Goal: Communication & Community: Share content

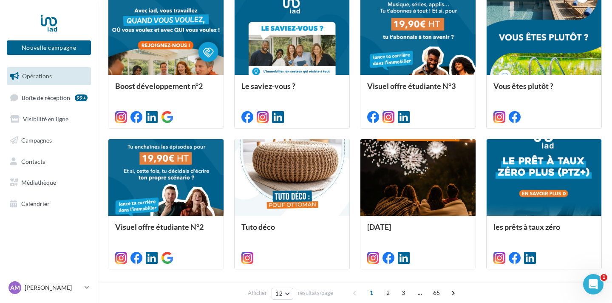
scroll to position [334, 0]
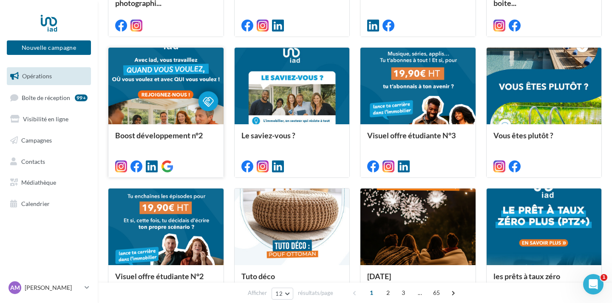
click at [164, 115] on div at bounding box center [165, 86] width 115 height 77
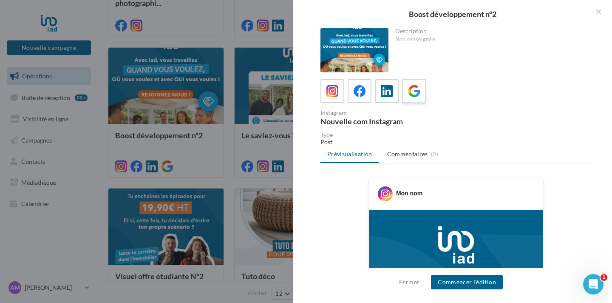
click at [412, 95] on icon at bounding box center [414, 91] width 12 height 12
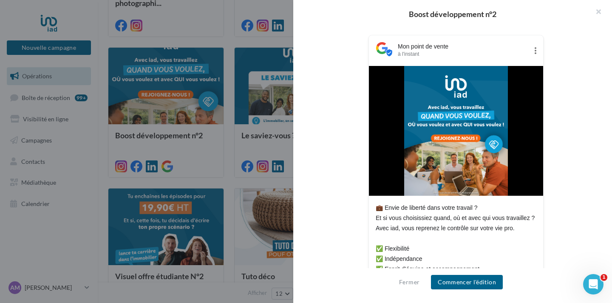
scroll to position [38, 0]
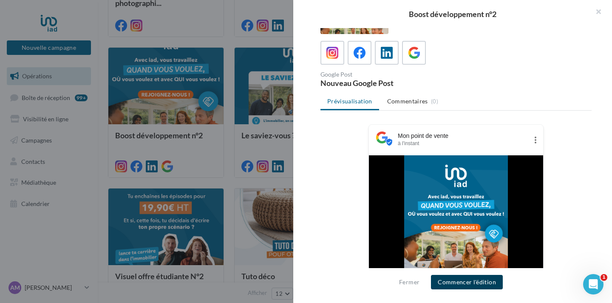
click at [453, 279] on button "Commencer l'édition" at bounding box center [467, 282] width 72 height 14
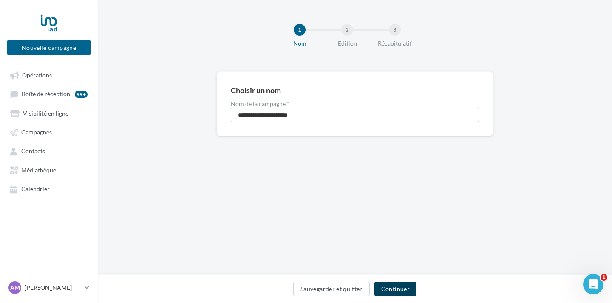
click at [406, 291] on button "Continuer" at bounding box center [396, 288] width 42 height 14
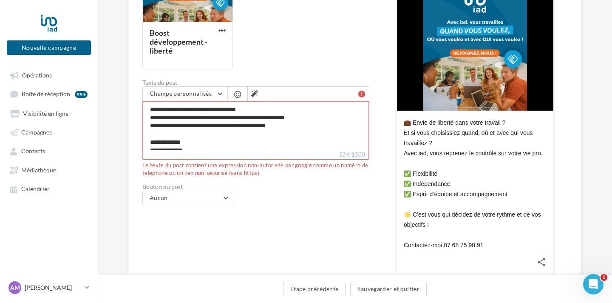
scroll to position [48, 0]
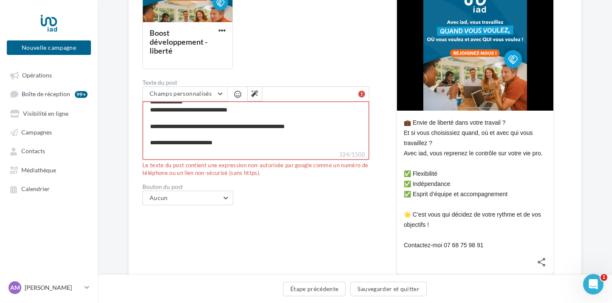
drag, startPoint x: 233, startPoint y: 143, endPoint x: 192, endPoint y: 144, distance: 40.4
click at [192, 144] on textarea "**********" at bounding box center [255, 125] width 227 height 49
type textarea "**********"
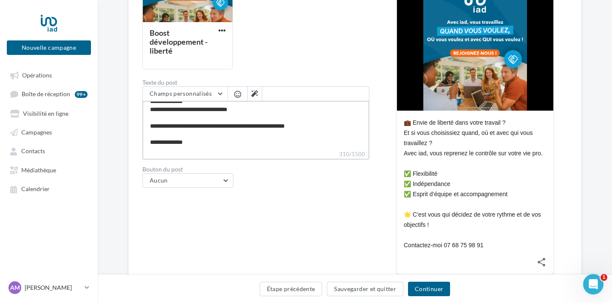
type textarea "**********"
click at [434, 287] on button "Continuer" at bounding box center [429, 288] width 42 height 14
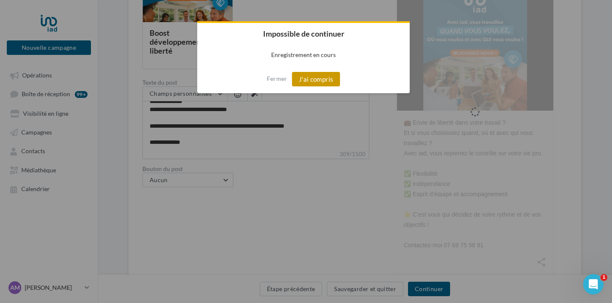
click at [313, 78] on button "J'ai compris" at bounding box center [316, 79] width 48 height 14
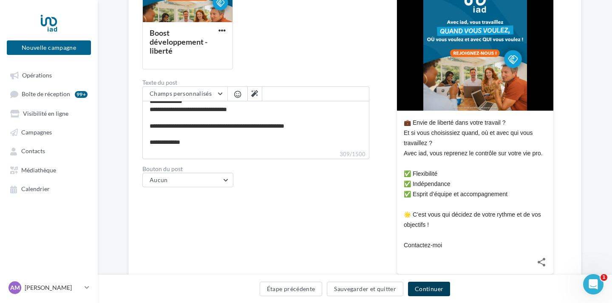
click at [422, 285] on button "Continuer" at bounding box center [429, 288] width 42 height 14
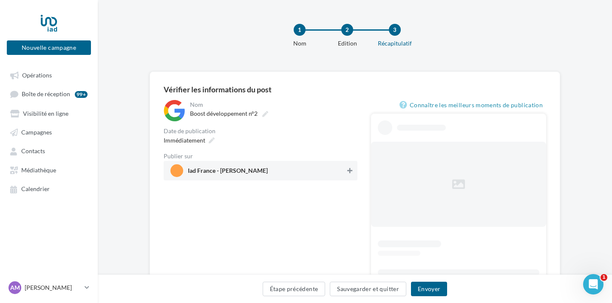
click at [350, 173] on icon at bounding box center [349, 171] width 5 height 6
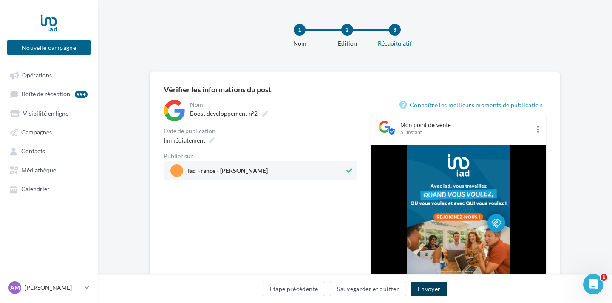
click at [427, 289] on button "Envoyer" at bounding box center [429, 288] width 36 height 14
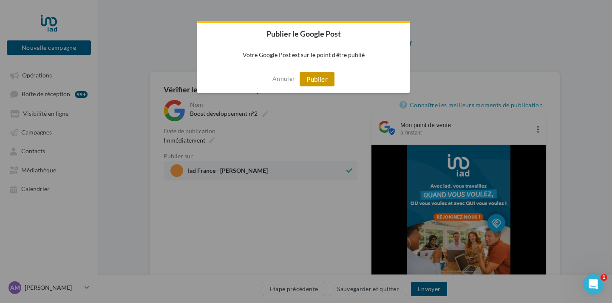
click at [322, 82] on button "Publier" at bounding box center [317, 79] width 35 height 14
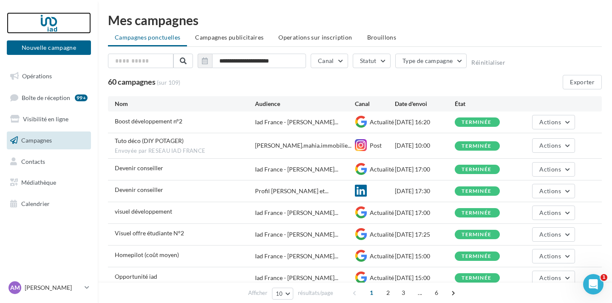
click at [45, 27] on div at bounding box center [49, 22] width 68 height 21
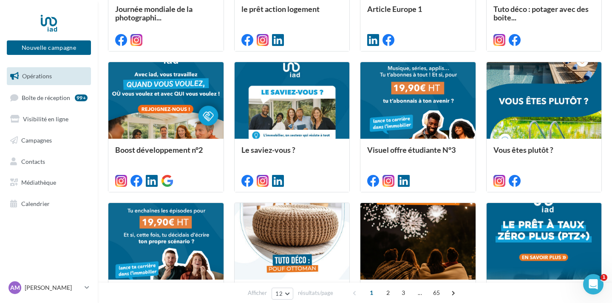
scroll to position [321, 0]
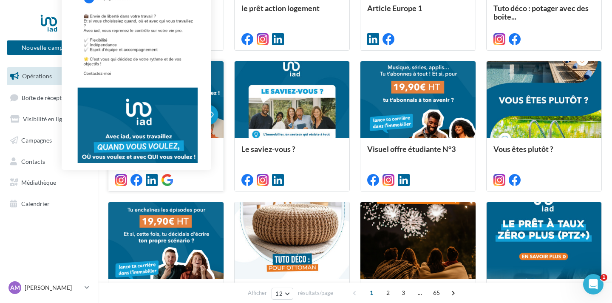
click at [136, 180] on icon at bounding box center [137, 180] width 12 height 12
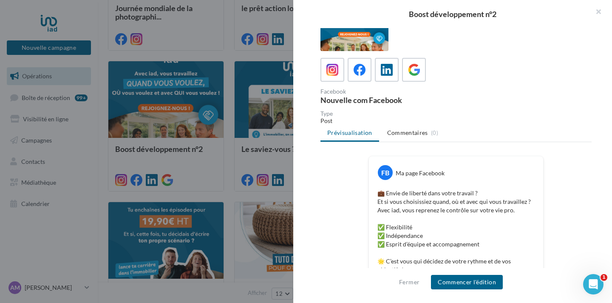
scroll to position [25, 0]
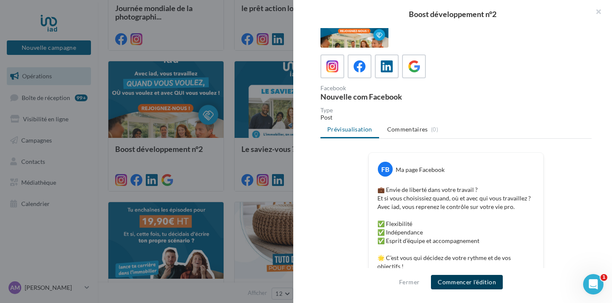
click at [483, 281] on button "Commencer l'édition" at bounding box center [467, 282] width 72 height 14
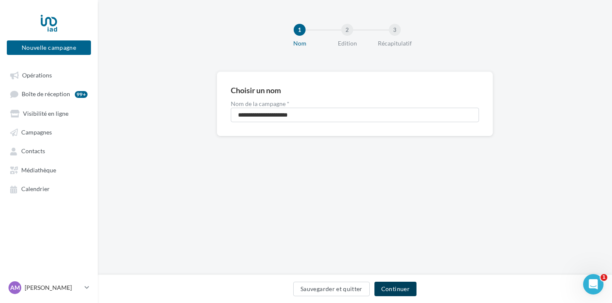
click at [391, 287] on button "Continuer" at bounding box center [396, 288] width 42 height 14
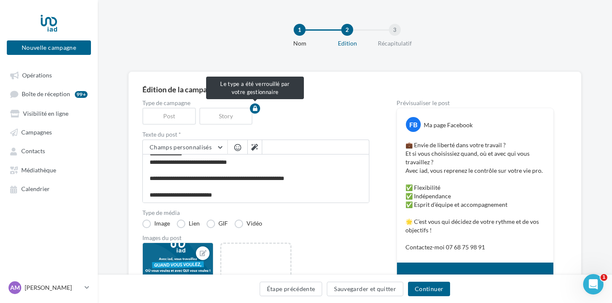
click at [171, 109] on div "Post" at bounding box center [170, 116] width 57 height 17
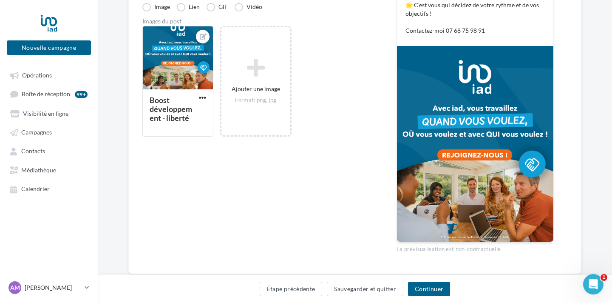
scroll to position [238, 0]
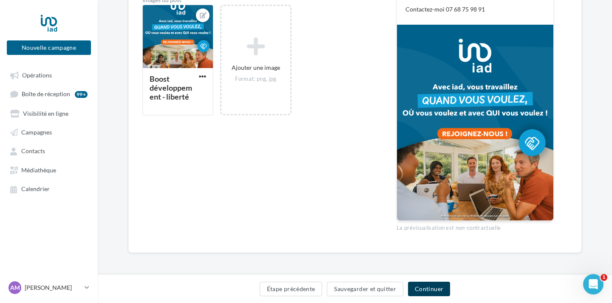
click at [436, 289] on button "Continuer" at bounding box center [429, 288] width 42 height 14
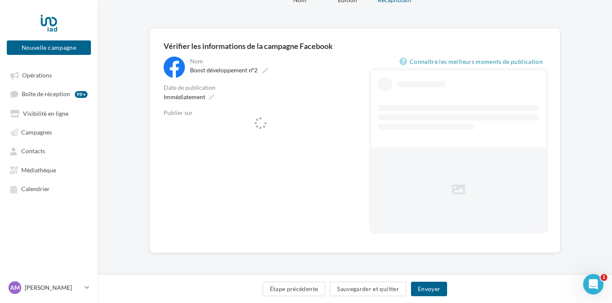
scroll to position [43, 0]
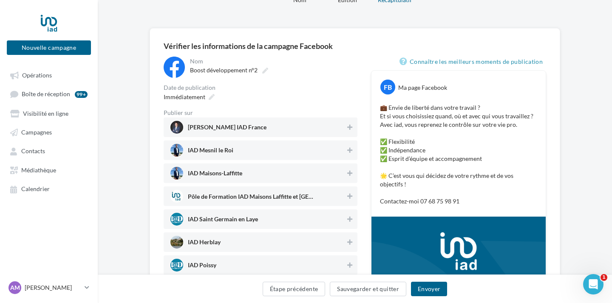
click at [344, 120] on div "Alexandre Mahia IAD France" at bounding box center [261, 127] width 194 height 20
click at [347, 148] on button at bounding box center [350, 150] width 9 height 10
click at [347, 161] on div "Alexandre Mahia IAD France IAD Mesnil le Roi IAD Maisons-Laffitte Pôle de Forma…" at bounding box center [261, 207] width 194 height 180
click at [347, 170] on icon at bounding box center [349, 173] width 5 height 6
click at [349, 193] on button at bounding box center [350, 196] width 9 height 10
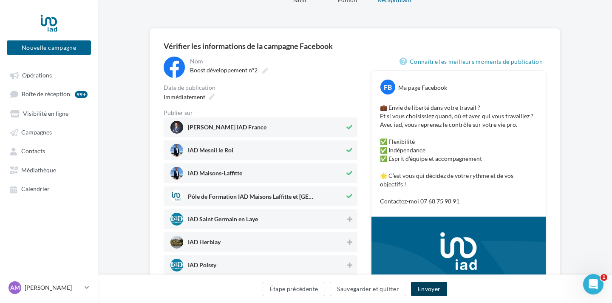
click at [423, 290] on button "Envoyer" at bounding box center [429, 288] width 36 height 14
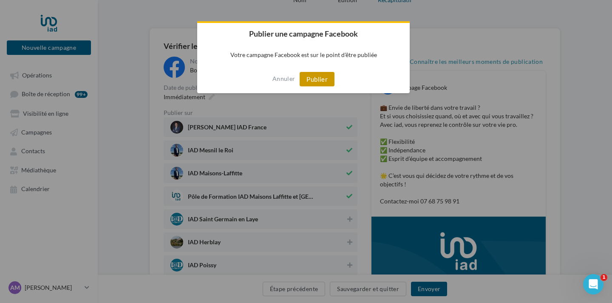
click at [326, 80] on button "Publier" at bounding box center [317, 79] width 35 height 14
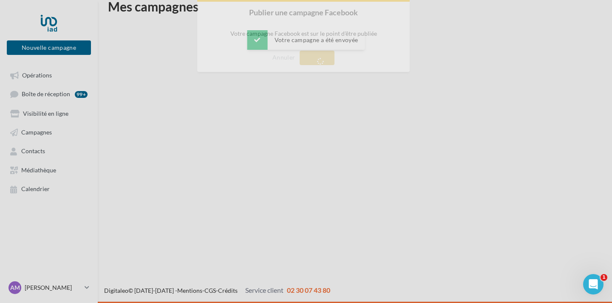
scroll to position [14, 0]
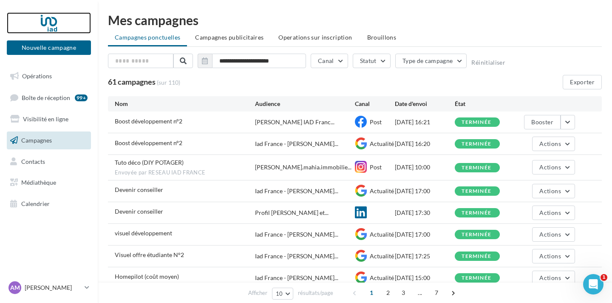
click at [47, 18] on div at bounding box center [49, 22] width 68 height 21
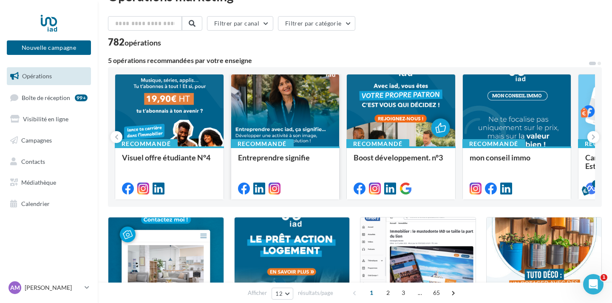
scroll to position [23, 0]
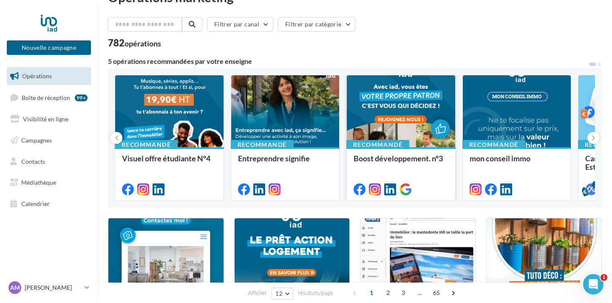
click at [387, 126] on div at bounding box center [401, 111] width 108 height 73
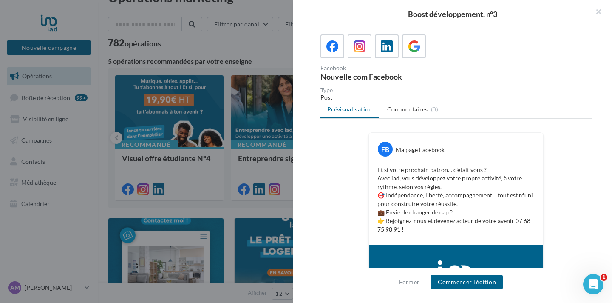
scroll to position [51, 0]
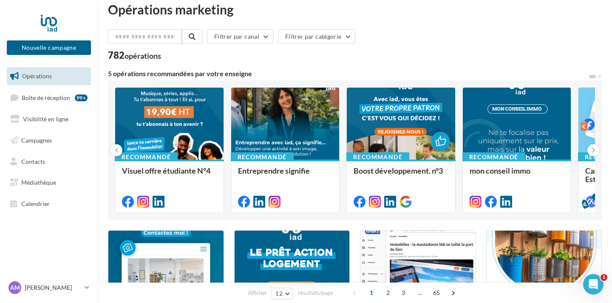
scroll to position [0, 0]
